Goal: Transaction & Acquisition: Purchase product/service

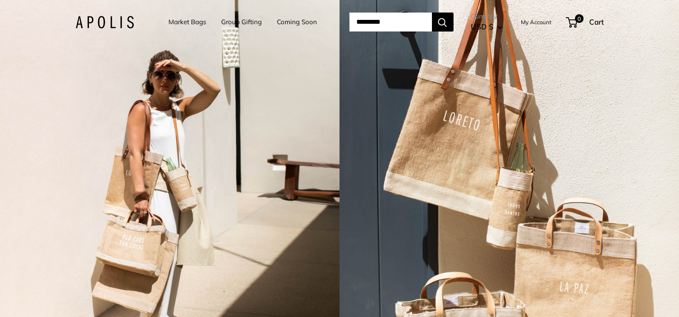
click at [168, 22] on link "Market Bags" at bounding box center [187, 22] width 38 height 12
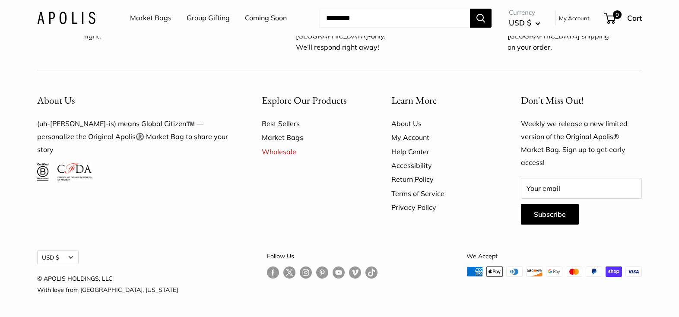
scroll to position [2579, 0]
click at [275, 127] on link "Best Sellers" at bounding box center [311, 124] width 99 height 14
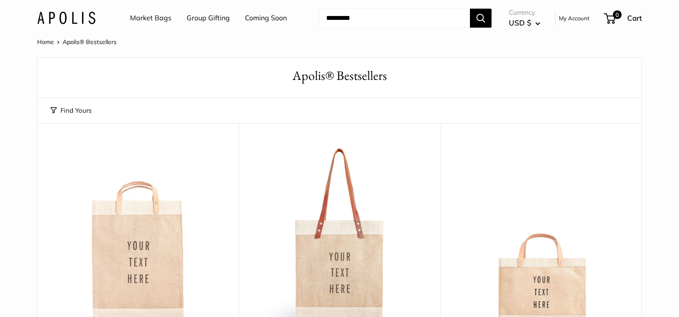
click at [47, 42] on link "Home" at bounding box center [45, 42] width 17 height 8
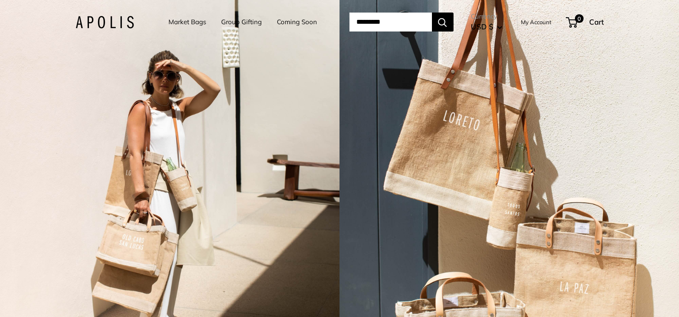
click at [411, 157] on div "2 / 7" at bounding box center [508, 158] width 339 height 317
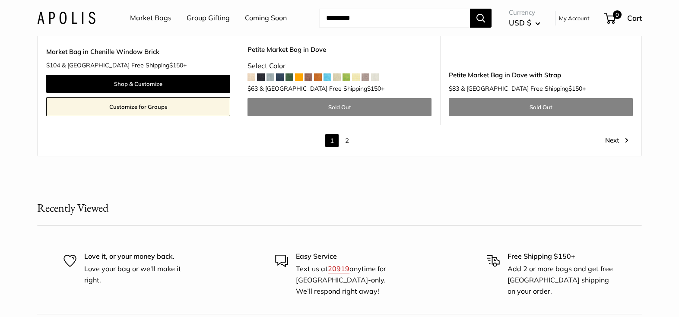
scroll to position [5034, 0]
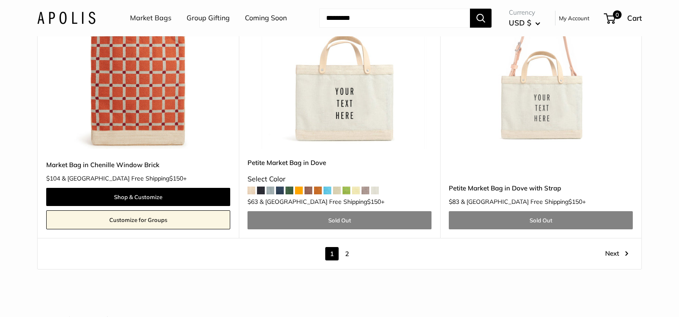
click at [348, 247] on link "2" at bounding box center [346, 253] width 13 height 13
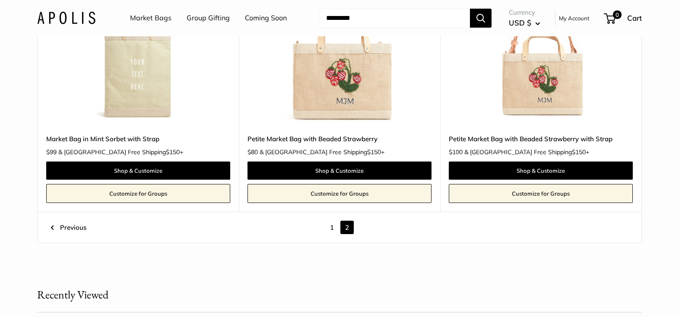
scroll to position [1514, 0]
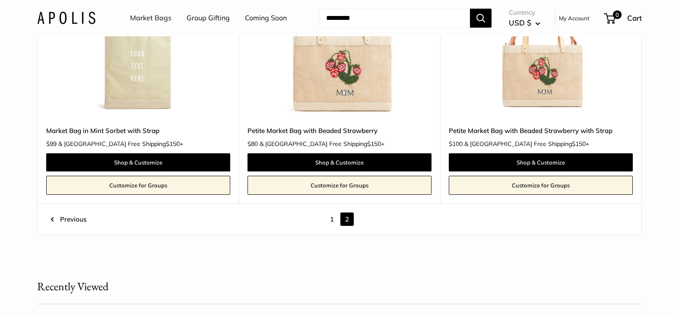
click at [332, 215] on link "1" at bounding box center [331, 219] width 13 height 13
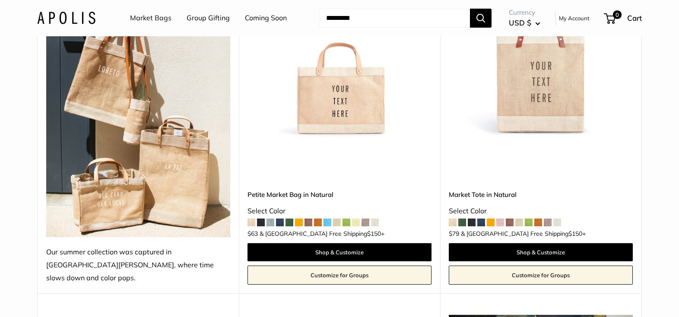
scroll to position [700, 0]
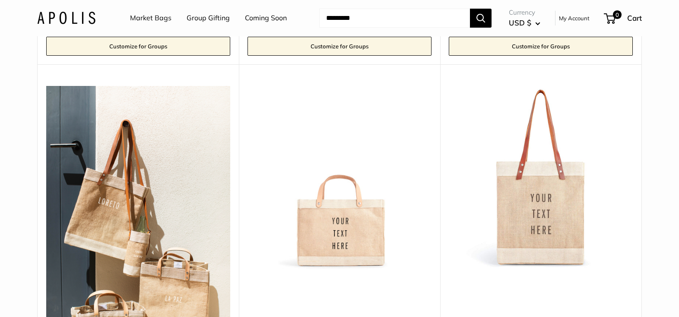
click at [0, 0] on img at bounding box center [0, 0] width 0 height 0
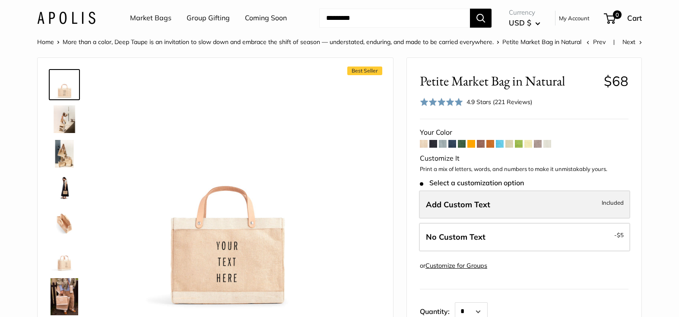
click at [505, 204] on label "Add Custom Text Included" at bounding box center [524, 204] width 211 height 29
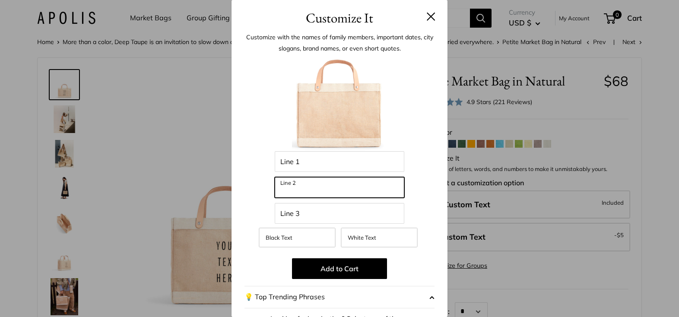
click at [330, 187] on input "Line 2" at bounding box center [340, 187] width 130 height 21
type input "*"
type input "***"
click at [415, 128] on div at bounding box center [339, 103] width 190 height 95
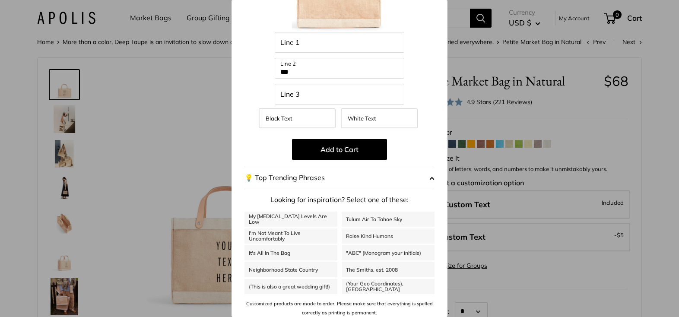
scroll to position [118, 0]
click at [358, 156] on button "Add to Cart" at bounding box center [339, 150] width 95 height 21
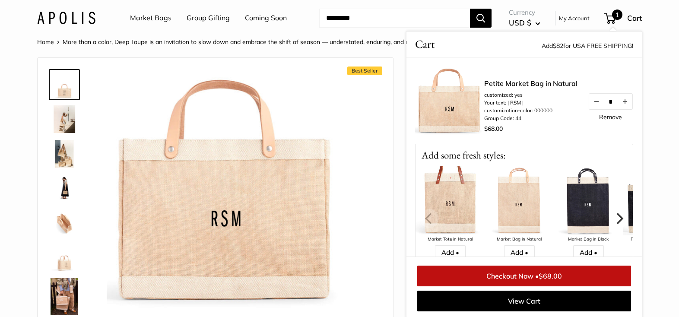
click at [505, 275] on link "Checkout Now • $68.00" at bounding box center [524, 276] width 214 height 21
